Goal: Transaction & Acquisition: Purchase product/service

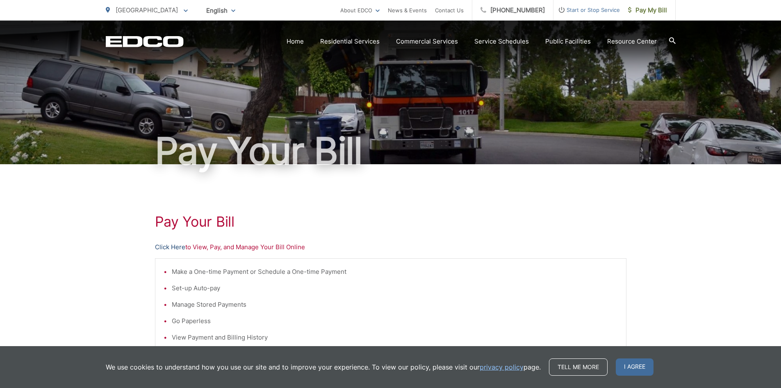
click at [169, 182] on link "Click Here" at bounding box center [170, 247] width 30 height 10
click at [170, 248] on link "Click Here" at bounding box center [170, 247] width 30 height 10
click at [162, 247] on link "Click Here" at bounding box center [170, 247] width 30 height 10
